Goal: Find specific page/section: Find specific page/section

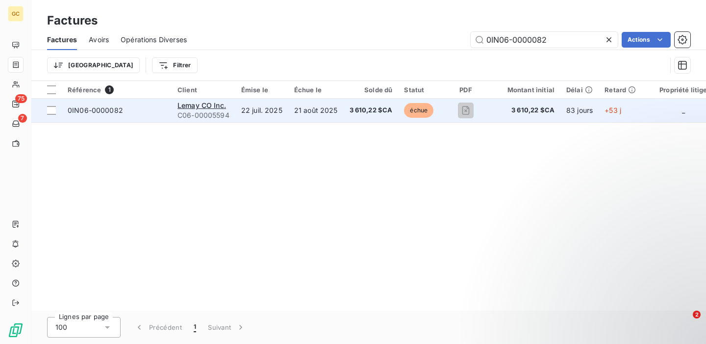
click at [94, 110] on span "0IN06-0000082" at bounding box center [95, 110] width 55 height 8
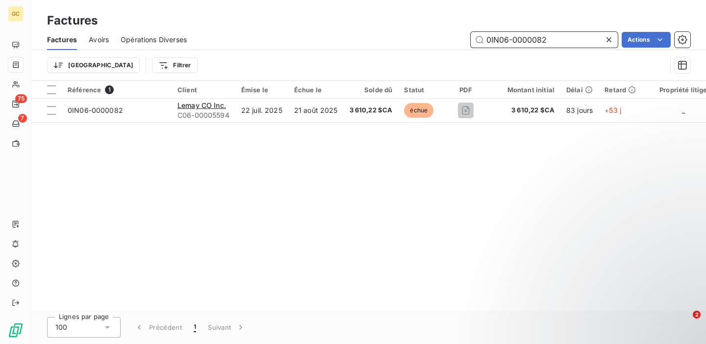
click at [491, 38] on input "0IN06-0000082" at bounding box center [544, 40] width 147 height 16
type input "IN06-0000082"
click at [421, 149] on div "Référence 1 Client Émise le Échue le Solde dû Statut PDF Montant initial Délai …" at bounding box center [368, 196] width 675 height 230
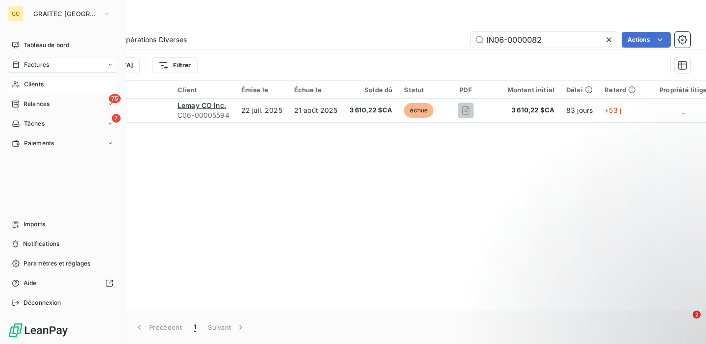
click at [26, 83] on span "Clients" at bounding box center [34, 84] width 20 height 9
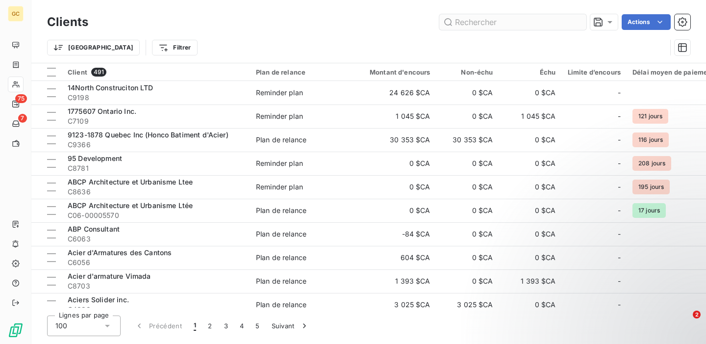
click at [511, 25] on input "text" at bounding box center [512, 22] width 147 height 16
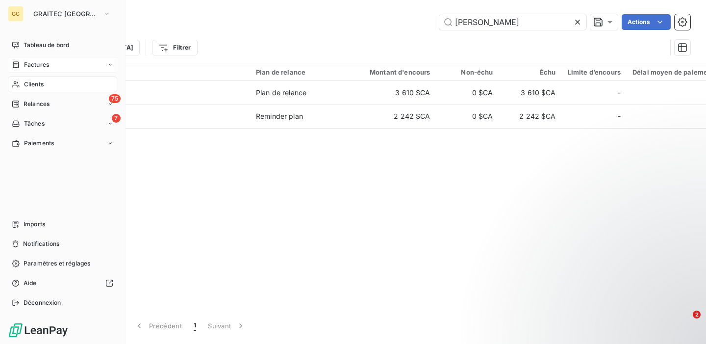
type input "lemay"
click at [42, 68] on span "Factures" at bounding box center [36, 64] width 25 height 9
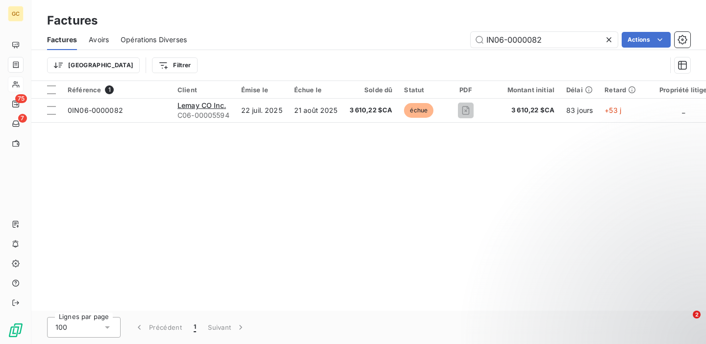
drag, startPoint x: 563, startPoint y: 37, endPoint x: 402, endPoint y: 29, distance: 161.6
click at [402, 29] on div "Factures Avoirs Opérations Diverses IN06-0000082 Actions" at bounding box center [368, 39] width 675 height 21
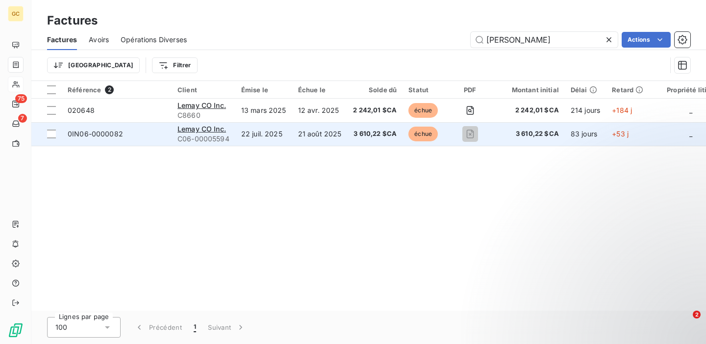
type input "lemay"
click at [161, 133] on span "0IN06-0000082" at bounding box center [117, 134] width 98 height 10
click at [204, 129] on span "Lemay CO Inc." at bounding box center [202, 129] width 49 height 8
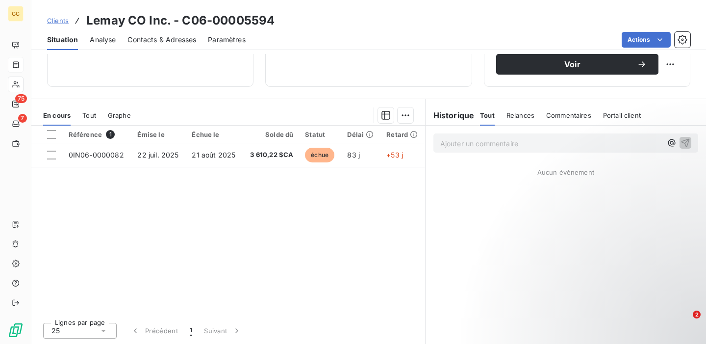
scroll to position [136, 0]
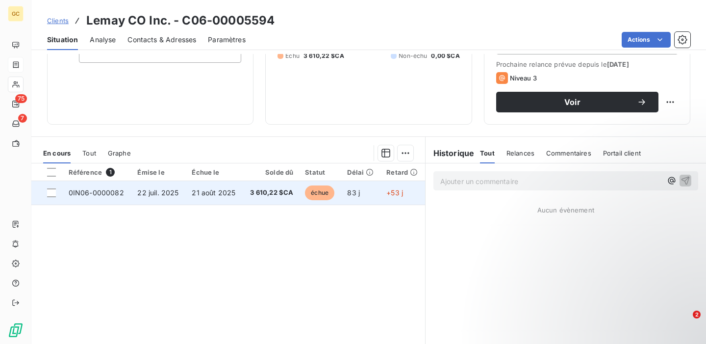
click at [244, 195] on td "3 610,22 $CA" at bounding box center [271, 193] width 56 height 24
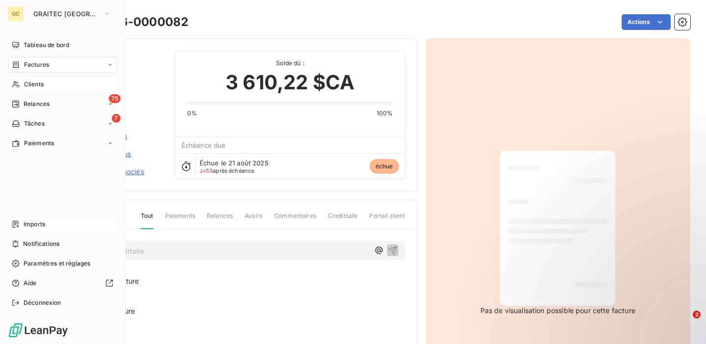
click at [38, 221] on span "Imports" at bounding box center [35, 224] width 22 height 9
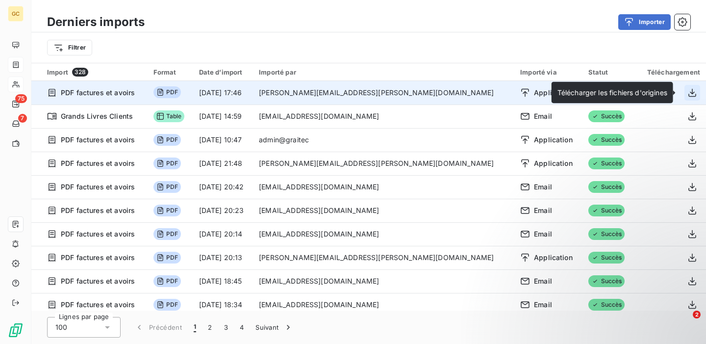
click at [689, 93] on icon "button" at bounding box center [693, 92] width 8 height 8
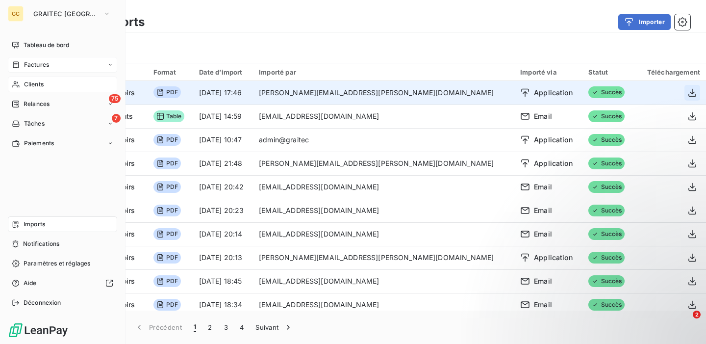
click at [42, 83] on span "Clients" at bounding box center [34, 84] width 20 height 9
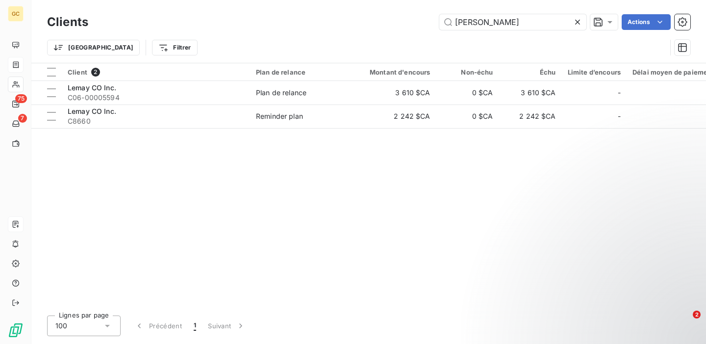
click at [577, 27] on div at bounding box center [580, 22] width 14 height 16
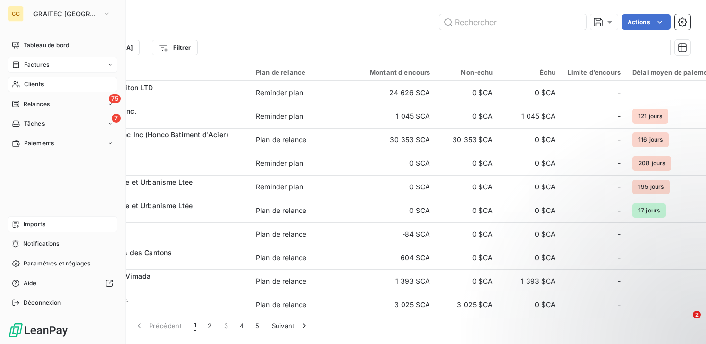
click at [28, 62] on span "Factures" at bounding box center [36, 64] width 25 height 9
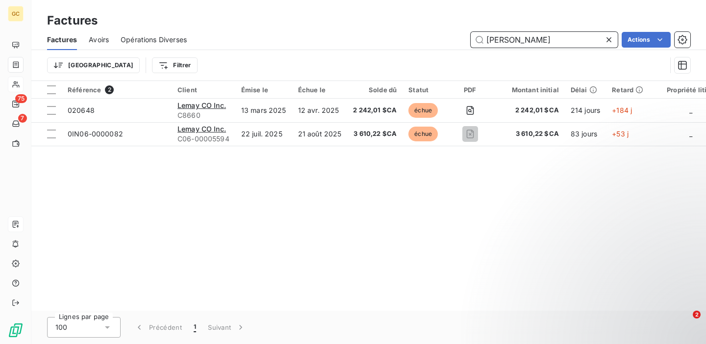
drag, startPoint x: 532, startPoint y: 43, endPoint x: 464, endPoint y: 38, distance: 68.3
click at [464, 38] on div "lemay Actions" at bounding box center [445, 40] width 492 height 16
paste input "IN06-0000010"
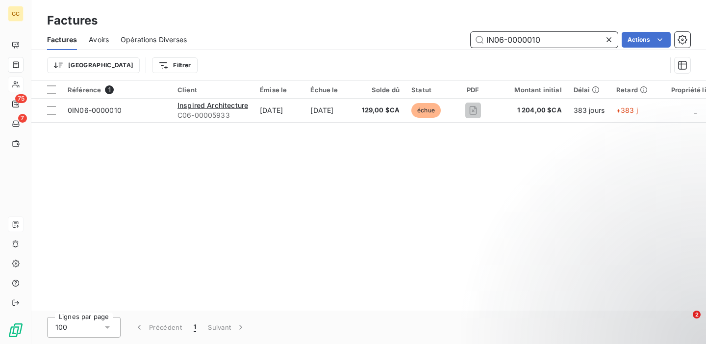
drag, startPoint x: 544, startPoint y: 42, endPoint x: 351, endPoint y: 36, distance: 193.8
click at [351, 36] on div "IN06-0000010 Actions" at bounding box center [445, 40] width 492 height 16
type input "i"
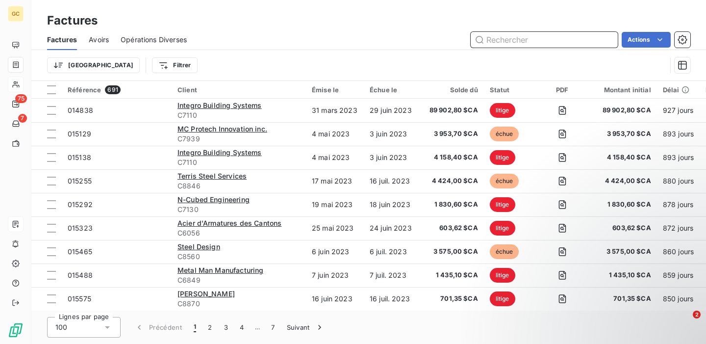
click at [532, 39] on input "text" at bounding box center [544, 40] width 147 height 16
paste input "IN06-0000010"
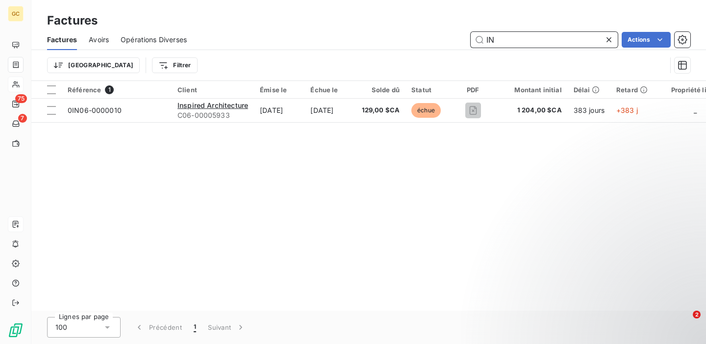
type input "I"
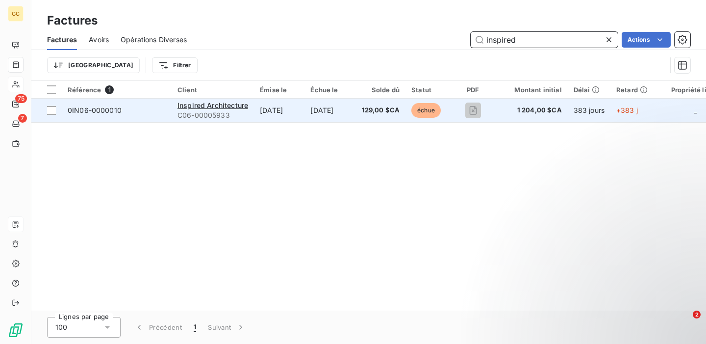
type input "inspired"
click at [142, 117] on td "0IN06-0000010" at bounding box center [117, 111] width 110 height 24
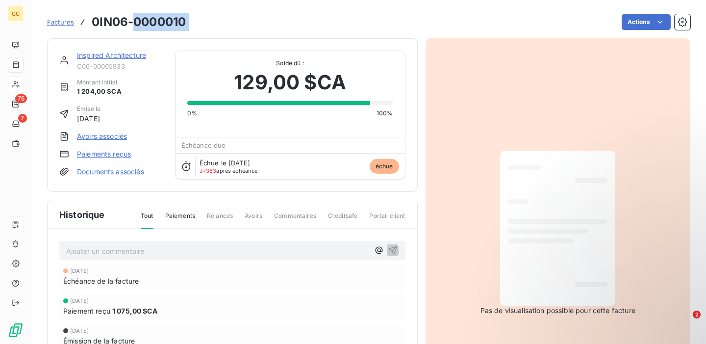
drag, startPoint x: 205, startPoint y: 22, endPoint x: 133, endPoint y: 20, distance: 72.1
click at [133, 20] on div "Factures 0IN06-0000010 Actions" at bounding box center [368, 22] width 643 height 21
copy section "0000010 Actions"
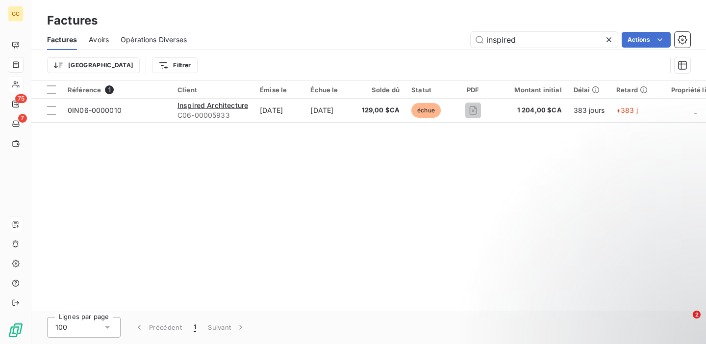
drag, startPoint x: 544, startPoint y: 44, endPoint x: 412, endPoint y: 36, distance: 132.1
click at [412, 36] on div "inspired Actions" at bounding box center [445, 40] width 492 height 16
click at [539, 40] on input "0000010" at bounding box center [544, 40] width 147 height 16
drag, startPoint x: 534, startPoint y: 39, endPoint x: 396, endPoint y: 40, distance: 137.8
click at [396, 40] on div "0000010 Actions" at bounding box center [445, 40] width 492 height 16
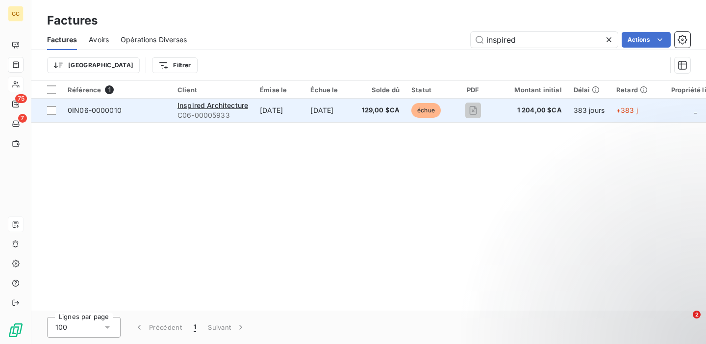
type input "inspired"
click at [160, 107] on span "0IN06-0000010" at bounding box center [117, 110] width 98 height 10
click at [145, 111] on span "0IN06-0000010" at bounding box center [117, 110] width 98 height 10
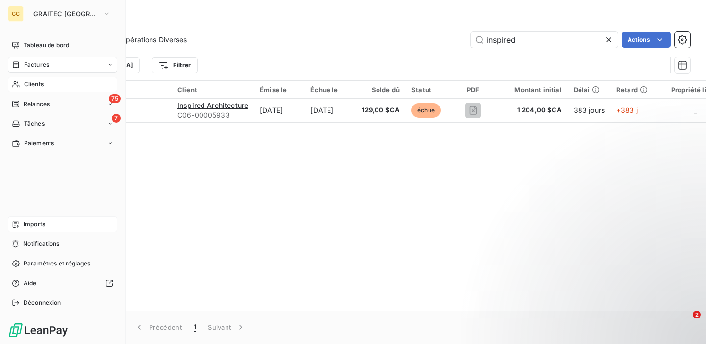
click at [41, 225] on span "Imports" at bounding box center [35, 224] width 22 height 9
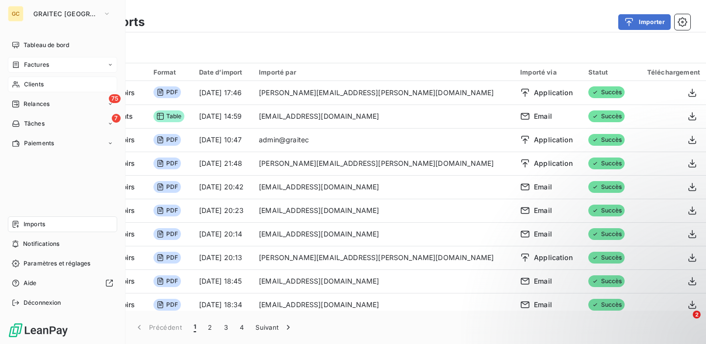
click at [35, 81] on span "Clients" at bounding box center [34, 84] width 20 height 9
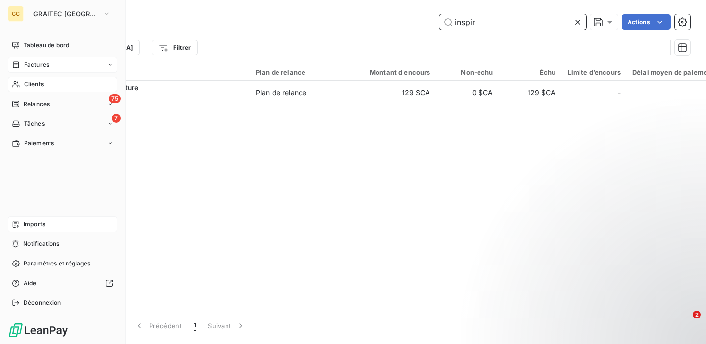
type input "inspir"
click at [38, 226] on span "Imports" at bounding box center [35, 224] width 22 height 9
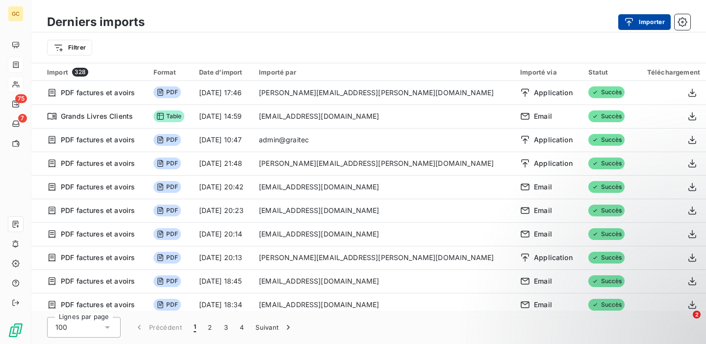
click at [636, 25] on div "button" at bounding box center [631, 22] width 15 height 10
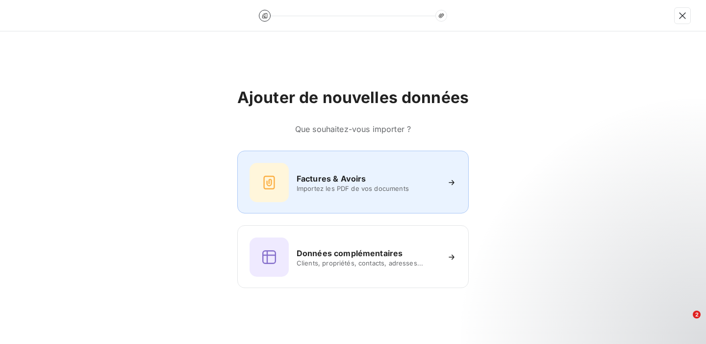
click at [380, 176] on div "Factures & Avoirs" at bounding box center [368, 179] width 142 height 12
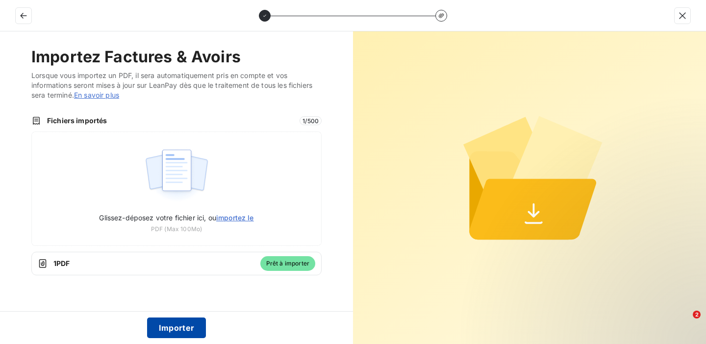
click at [183, 330] on button "Importer" at bounding box center [176, 327] width 59 height 21
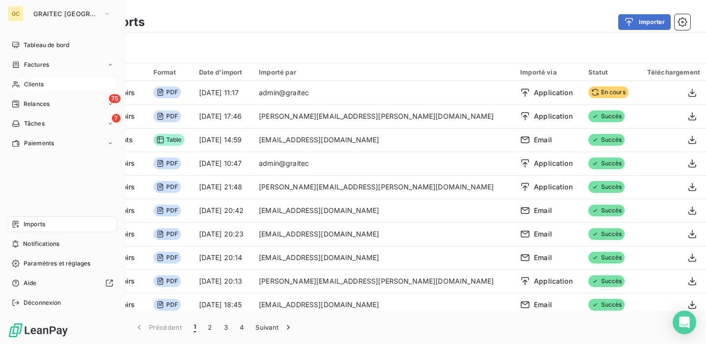
click at [36, 84] on span "Clients" at bounding box center [34, 84] width 20 height 9
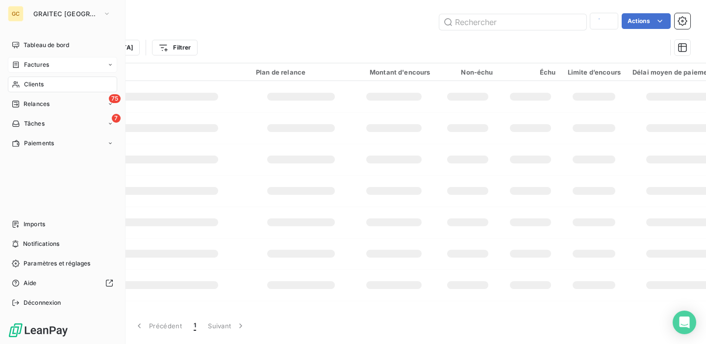
type input "inspir"
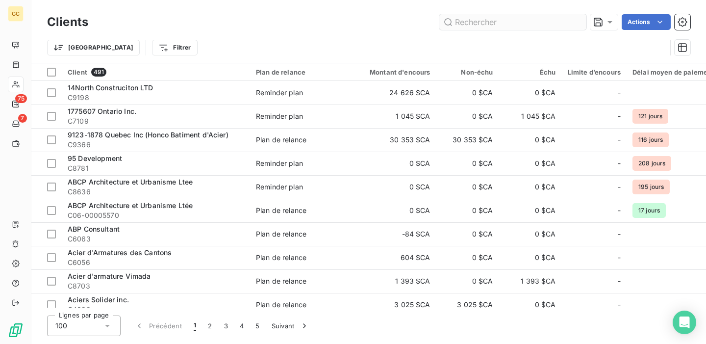
click at [476, 25] on input "text" at bounding box center [512, 22] width 147 height 16
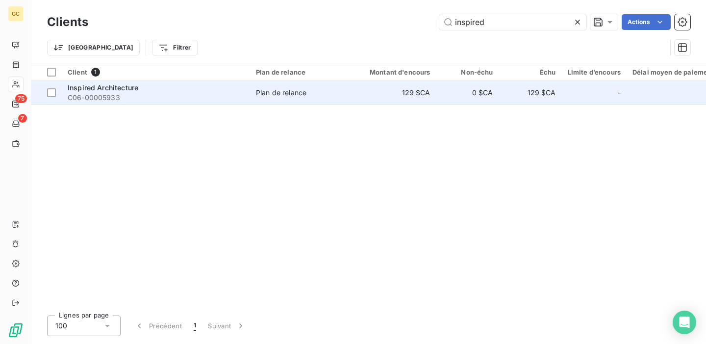
type input "inspired"
click at [198, 94] on span "C06-00005933" at bounding box center [156, 98] width 177 height 10
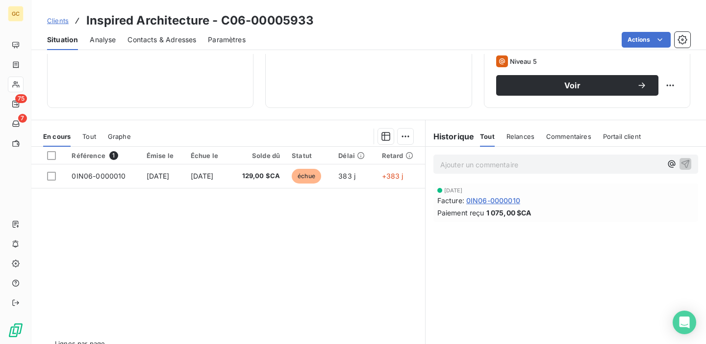
scroll to position [149, 0]
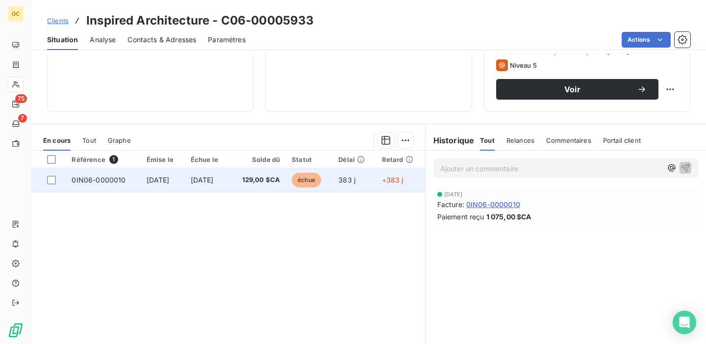
click at [185, 180] on td "[DATE]" at bounding box center [163, 180] width 44 height 24
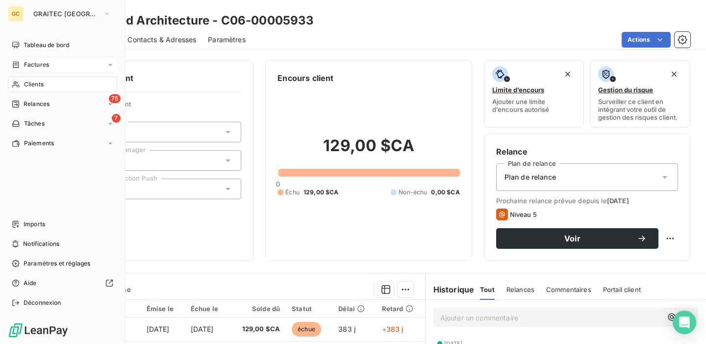
click at [37, 60] on span "Factures" at bounding box center [36, 64] width 25 height 9
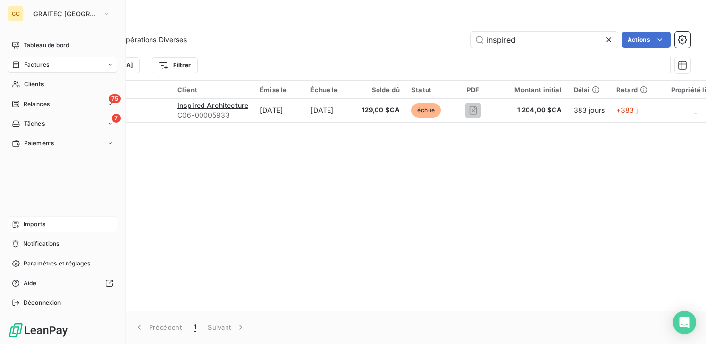
click at [33, 223] on span "Imports" at bounding box center [35, 224] width 22 height 9
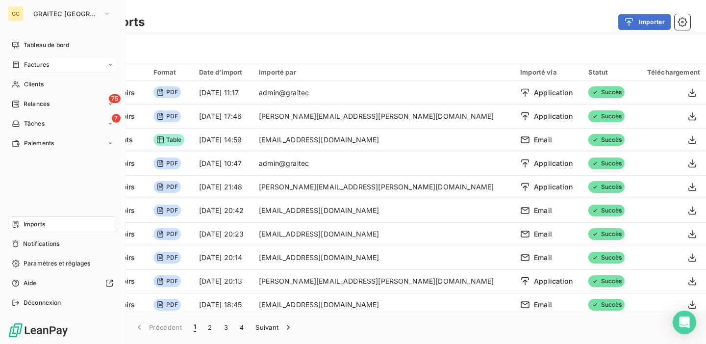
click at [50, 68] on div "Factures" at bounding box center [62, 65] width 109 height 16
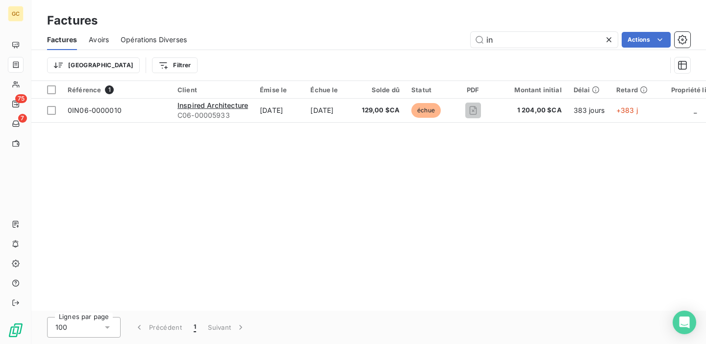
type input "i"
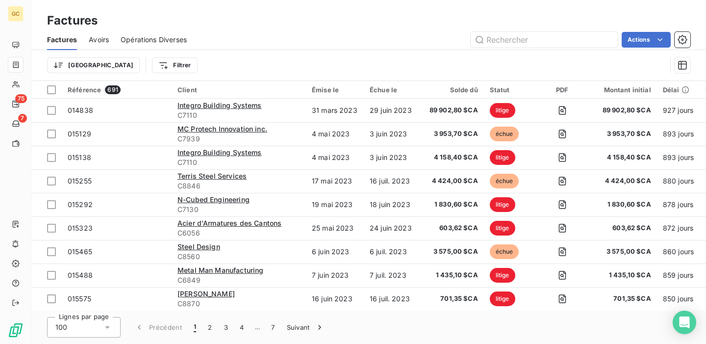
type input "IN06-0000010"
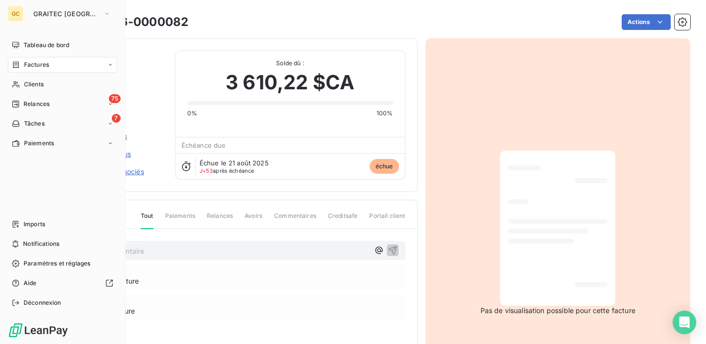
click at [35, 68] on span "Factures" at bounding box center [36, 64] width 25 height 9
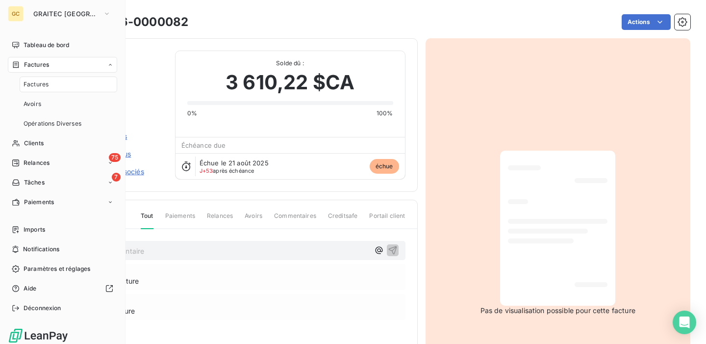
click at [49, 87] on div "Factures" at bounding box center [69, 85] width 98 height 16
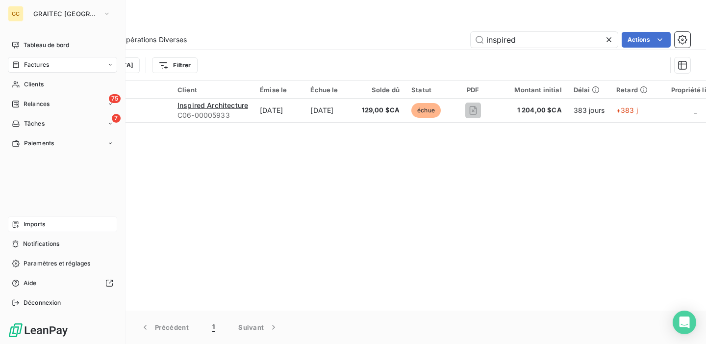
click at [40, 227] on span "Imports" at bounding box center [35, 224] width 22 height 9
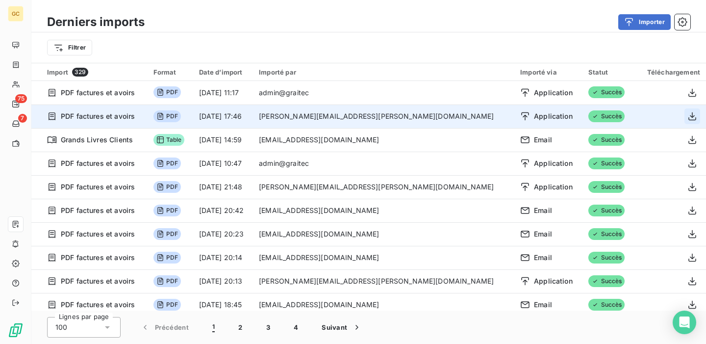
click at [692, 116] on icon "button" at bounding box center [693, 116] width 10 height 10
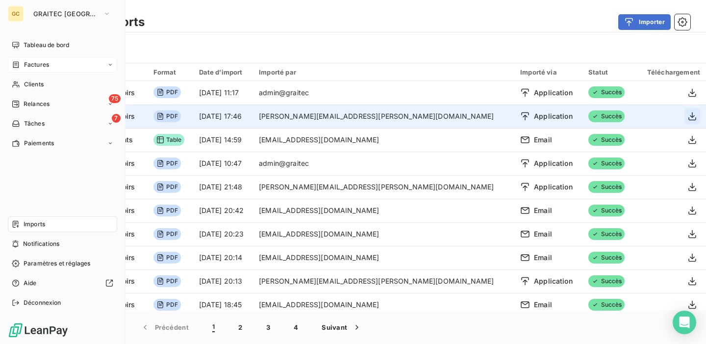
click at [43, 63] on span "Factures" at bounding box center [36, 64] width 25 height 9
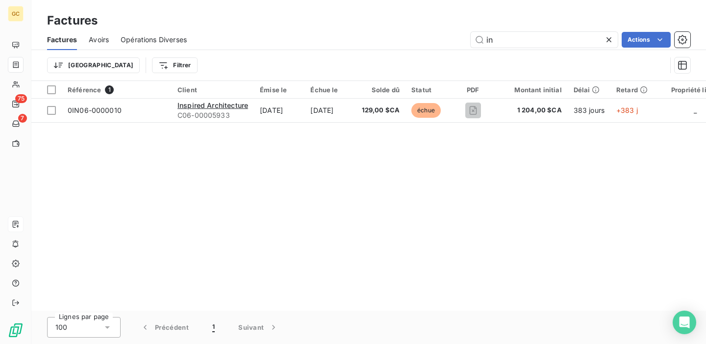
type input "i"
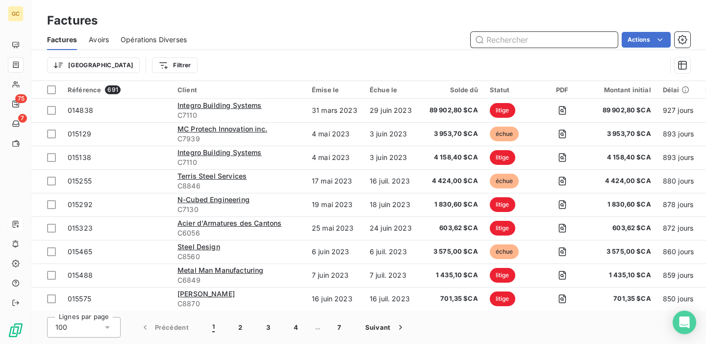
paste input "IN06-0000010"
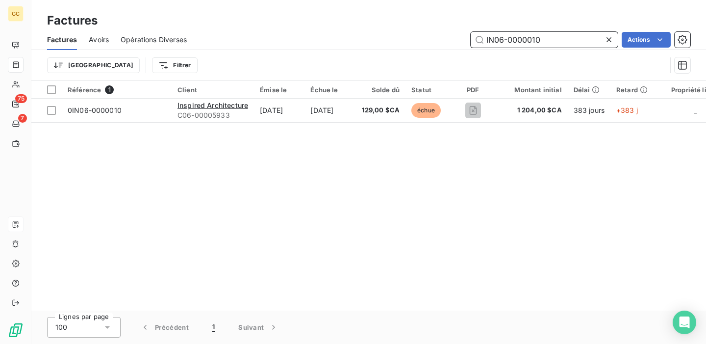
type input "IN06-0000010"
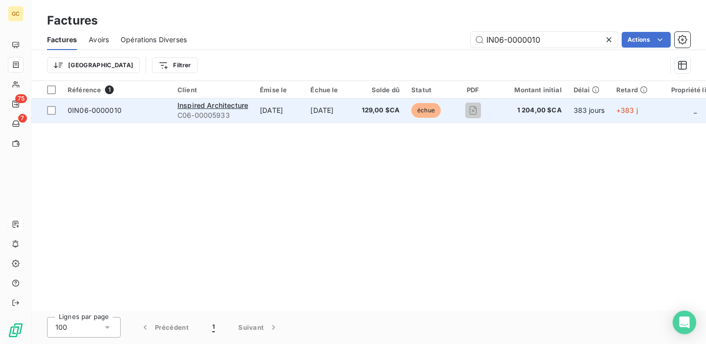
click at [132, 113] on span "0IN06-0000010" at bounding box center [117, 110] width 98 height 10
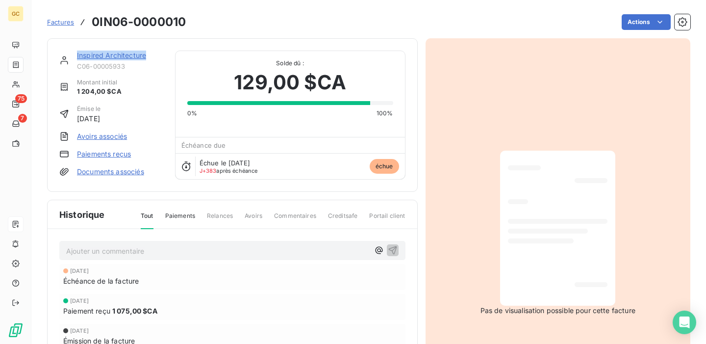
drag, startPoint x: 153, startPoint y: 57, endPoint x: 72, endPoint y: 57, distance: 81.9
click at [72, 57] on div "Inspired Architecture C06-00005933" at bounding box center [111, 61] width 104 height 20
copy link "Inspired Architecture"
